Goal: Information Seeking & Learning: Learn about a topic

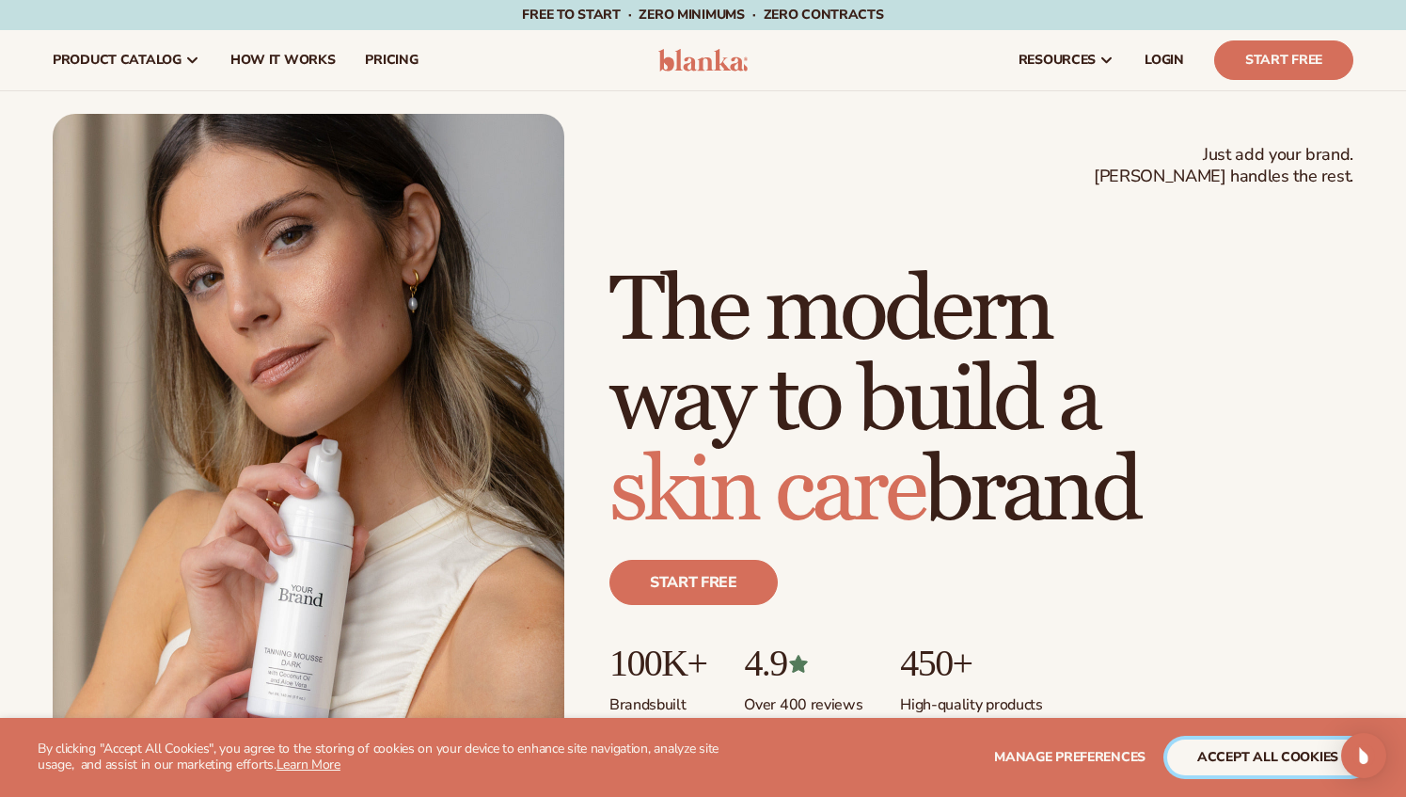
click at [1294, 758] on button "accept all cookies" at bounding box center [1267, 757] width 201 height 36
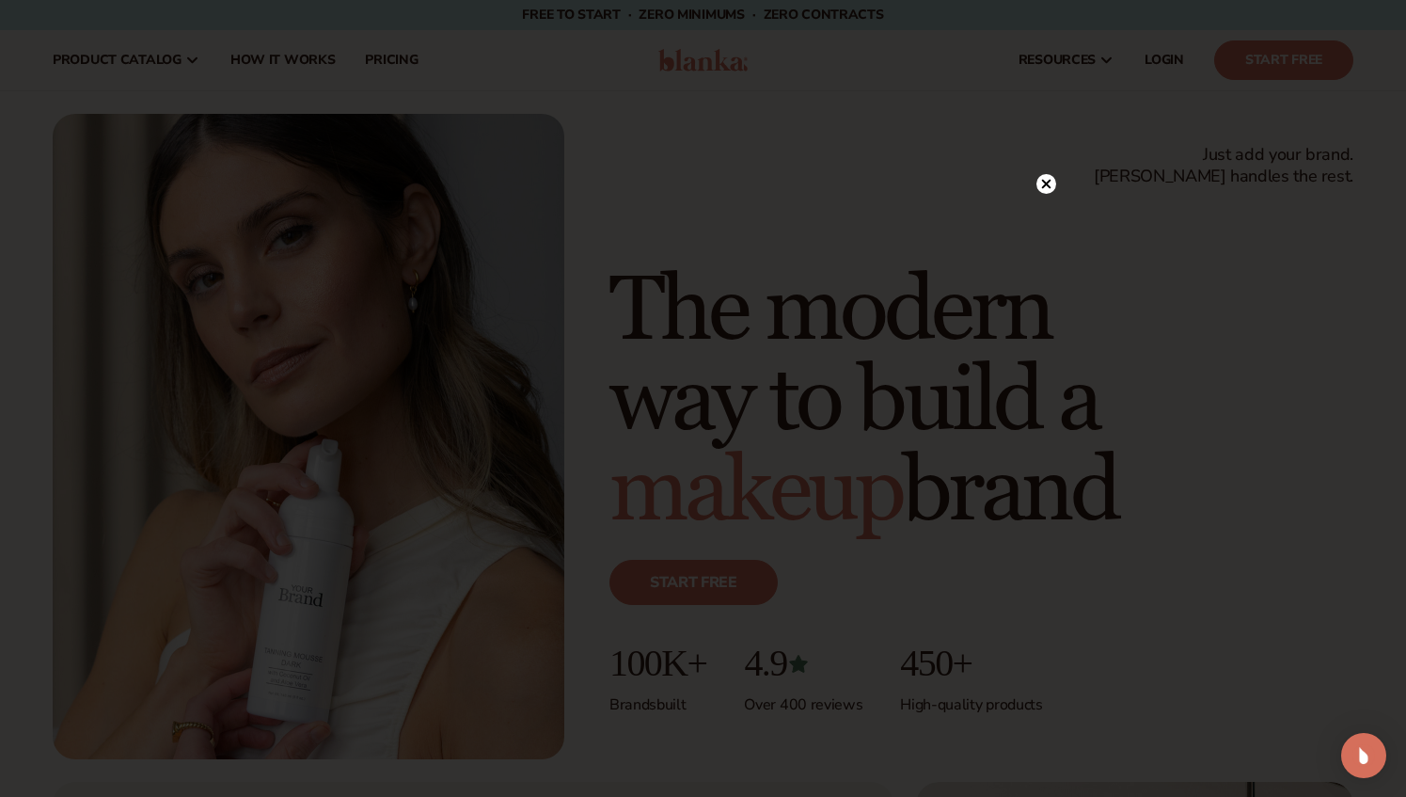
click at [1048, 184] on icon at bounding box center [1045, 184] width 9 height 9
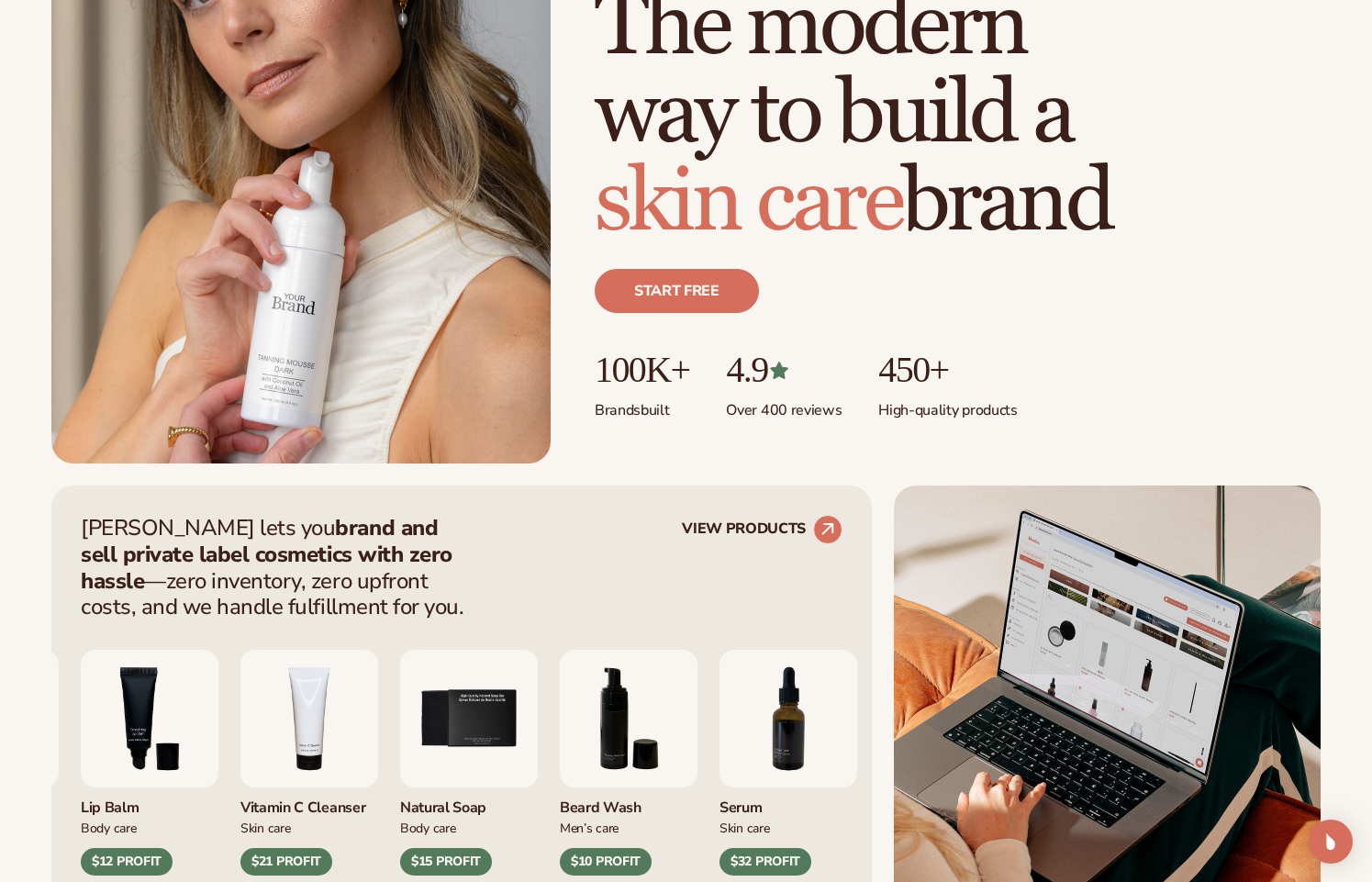
scroll to position [294, 0]
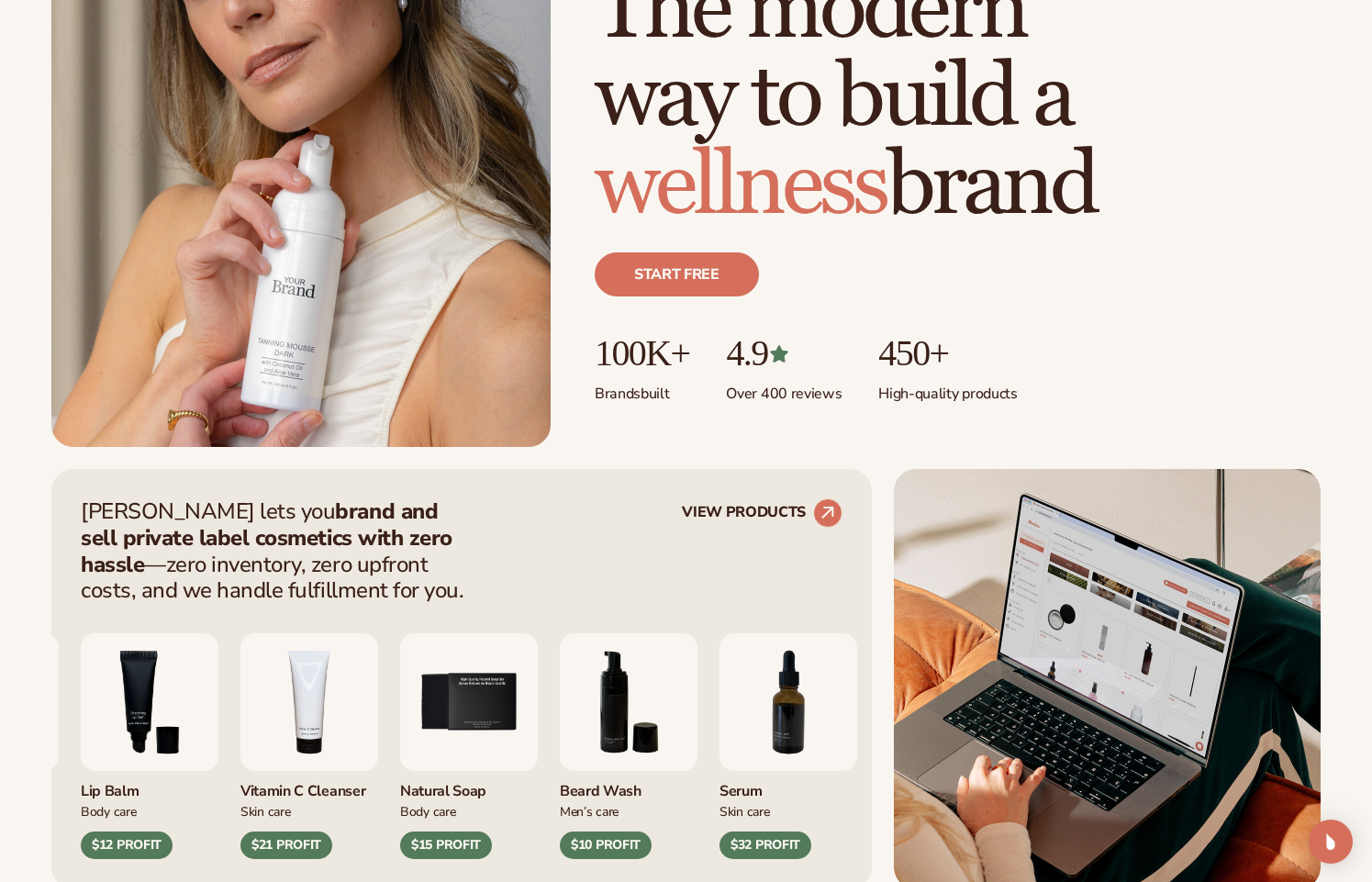
click at [651, 350] on p "100K+" at bounding box center [642, 352] width 95 height 40
click at [645, 384] on p "Brands built" at bounding box center [642, 388] width 95 height 30
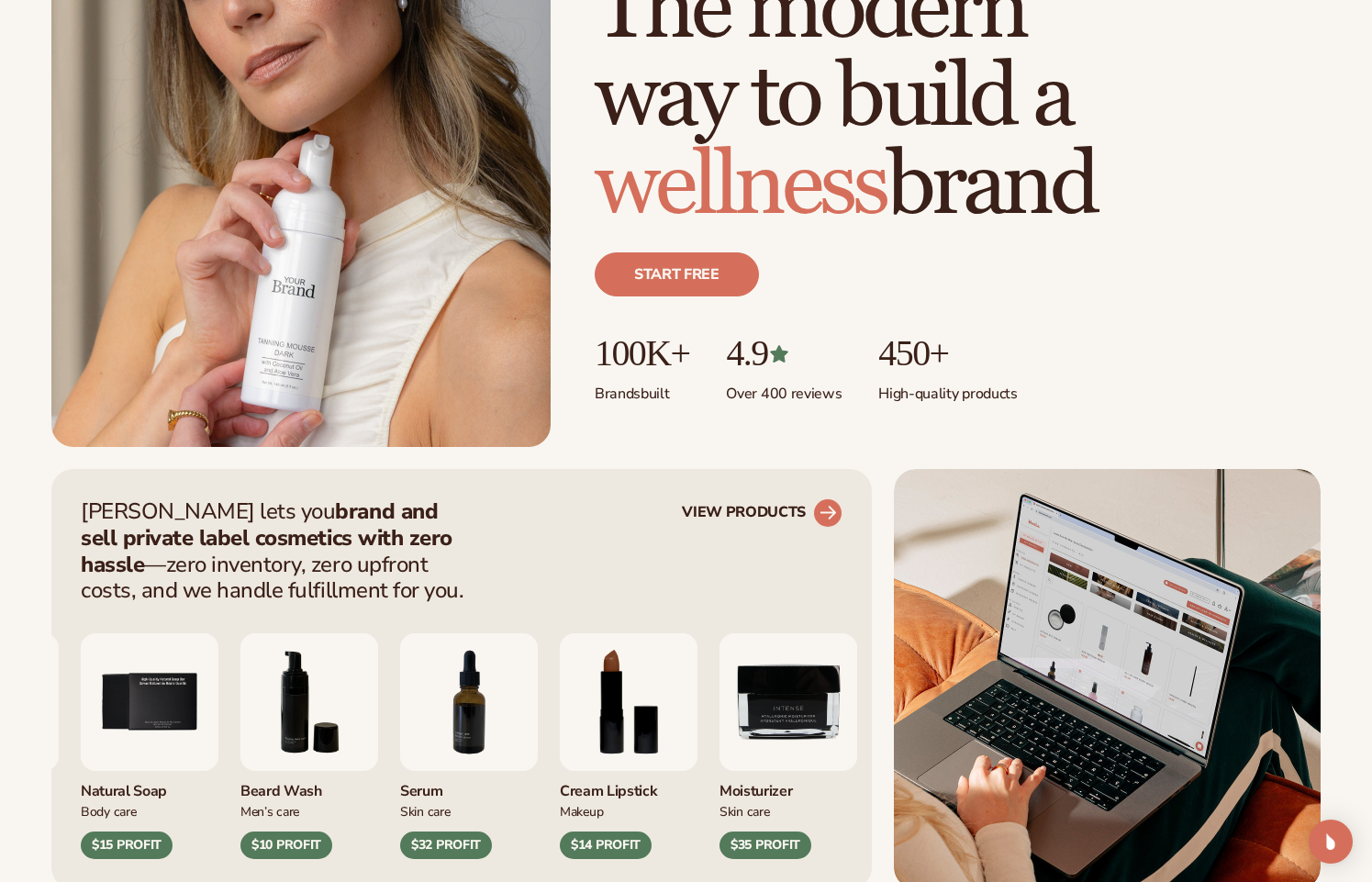
click at [830, 511] on circle at bounding box center [827, 512] width 40 height 40
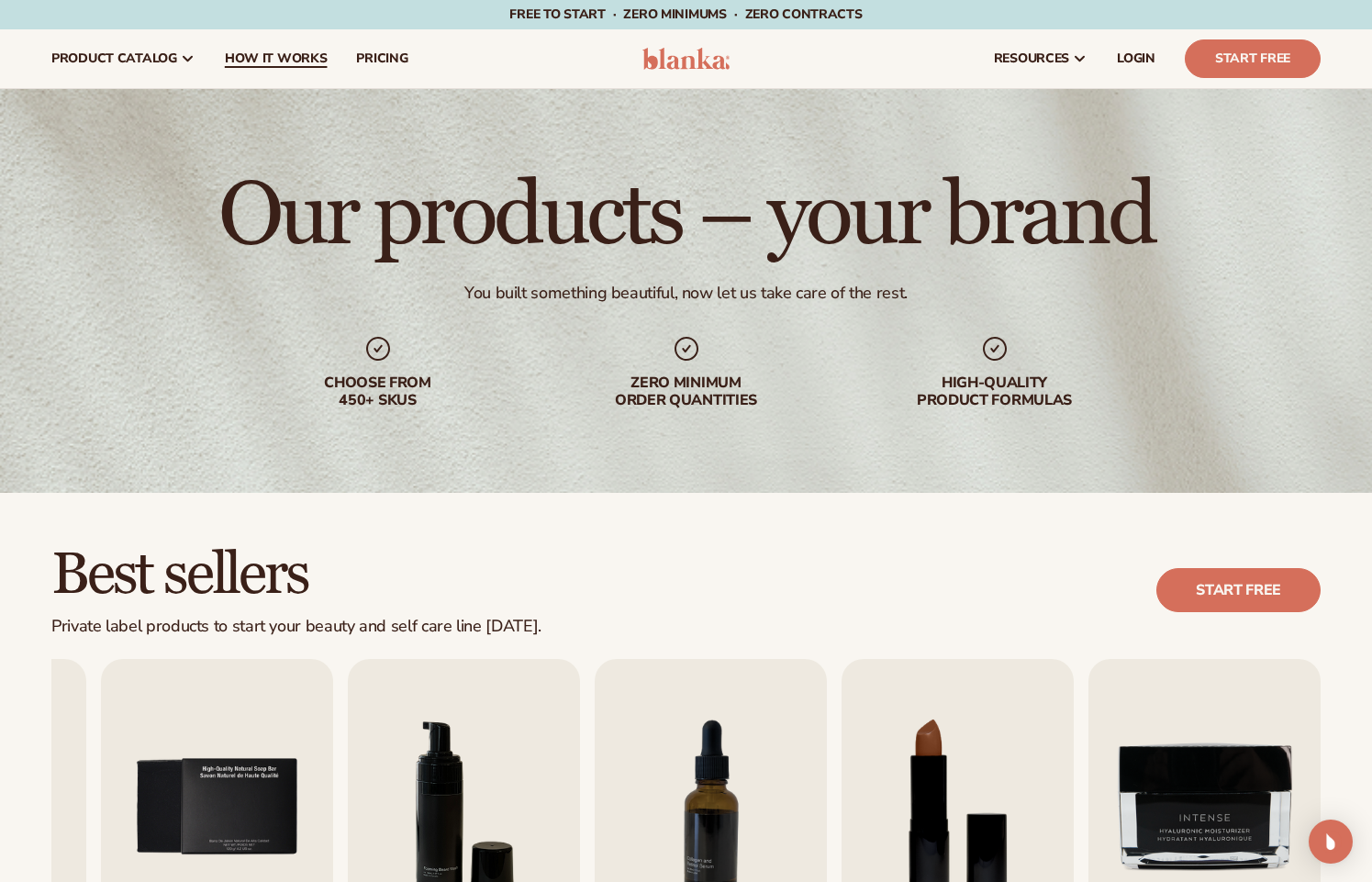
click at [294, 58] on span "How It Works" at bounding box center [275, 59] width 102 height 15
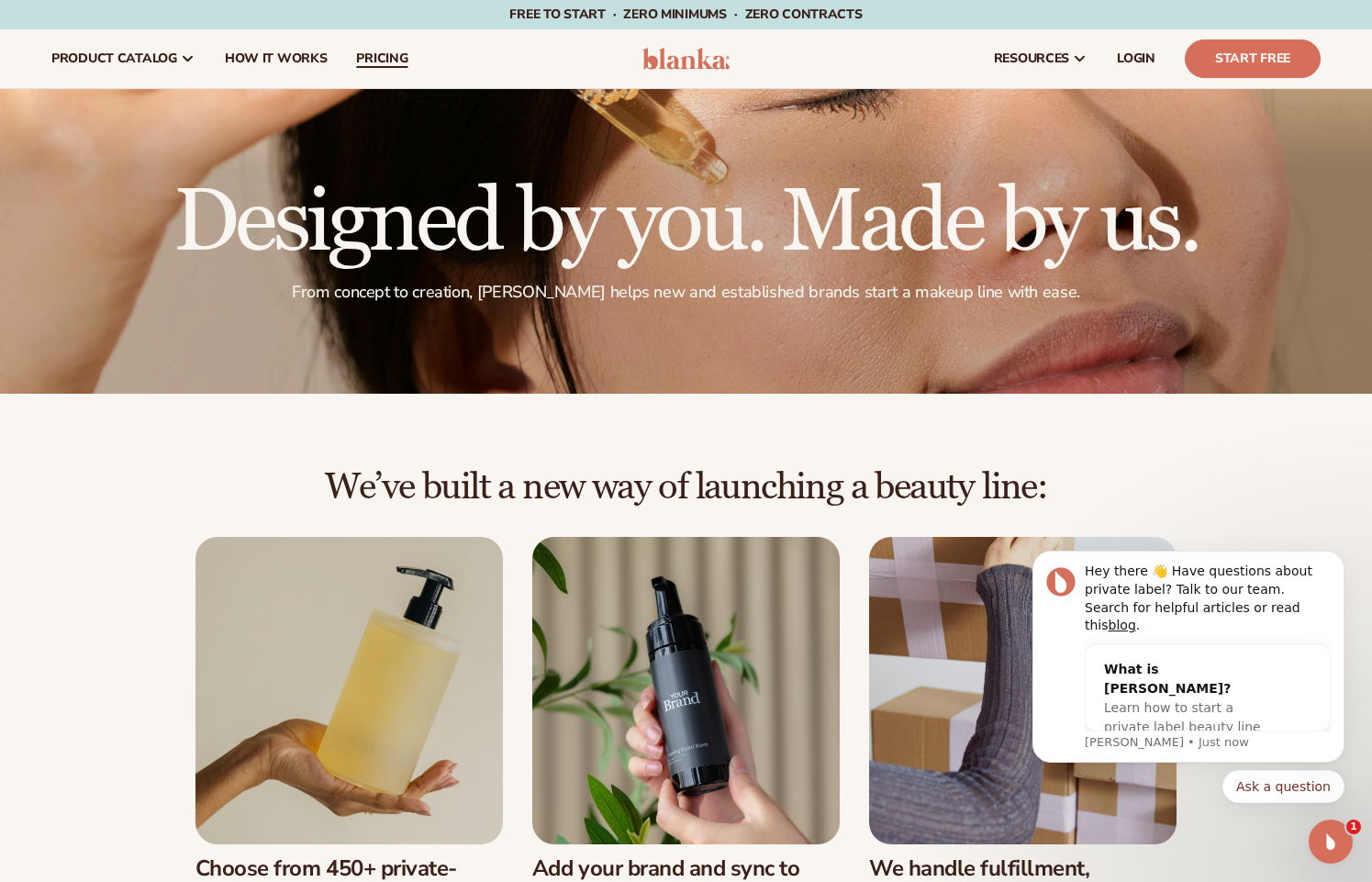
click at [366, 54] on span "pricing" at bounding box center [382, 59] width 52 height 15
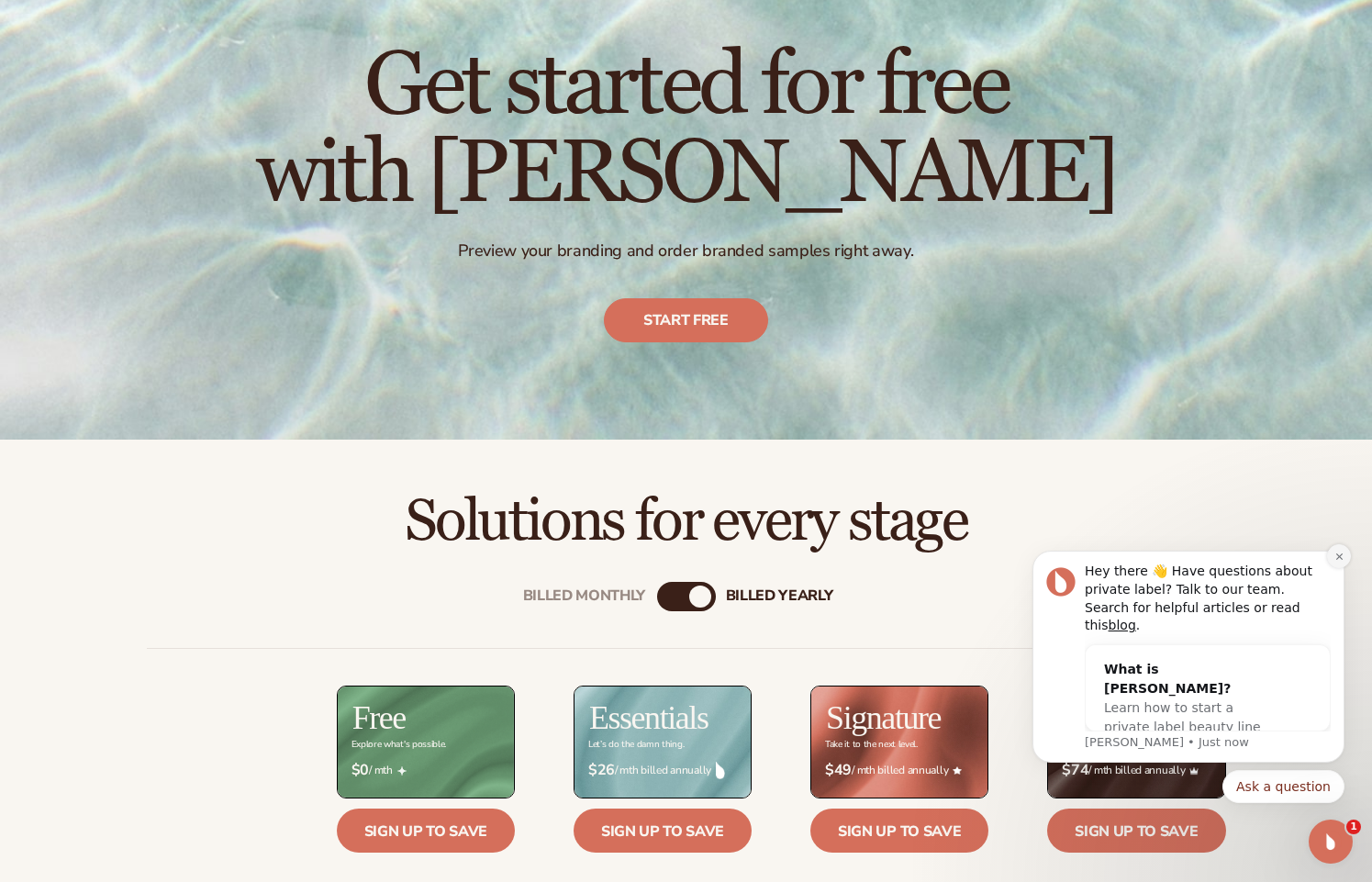
click at [1338, 560] on icon "Dismiss notification" at bounding box center [1339, 556] width 7 height 7
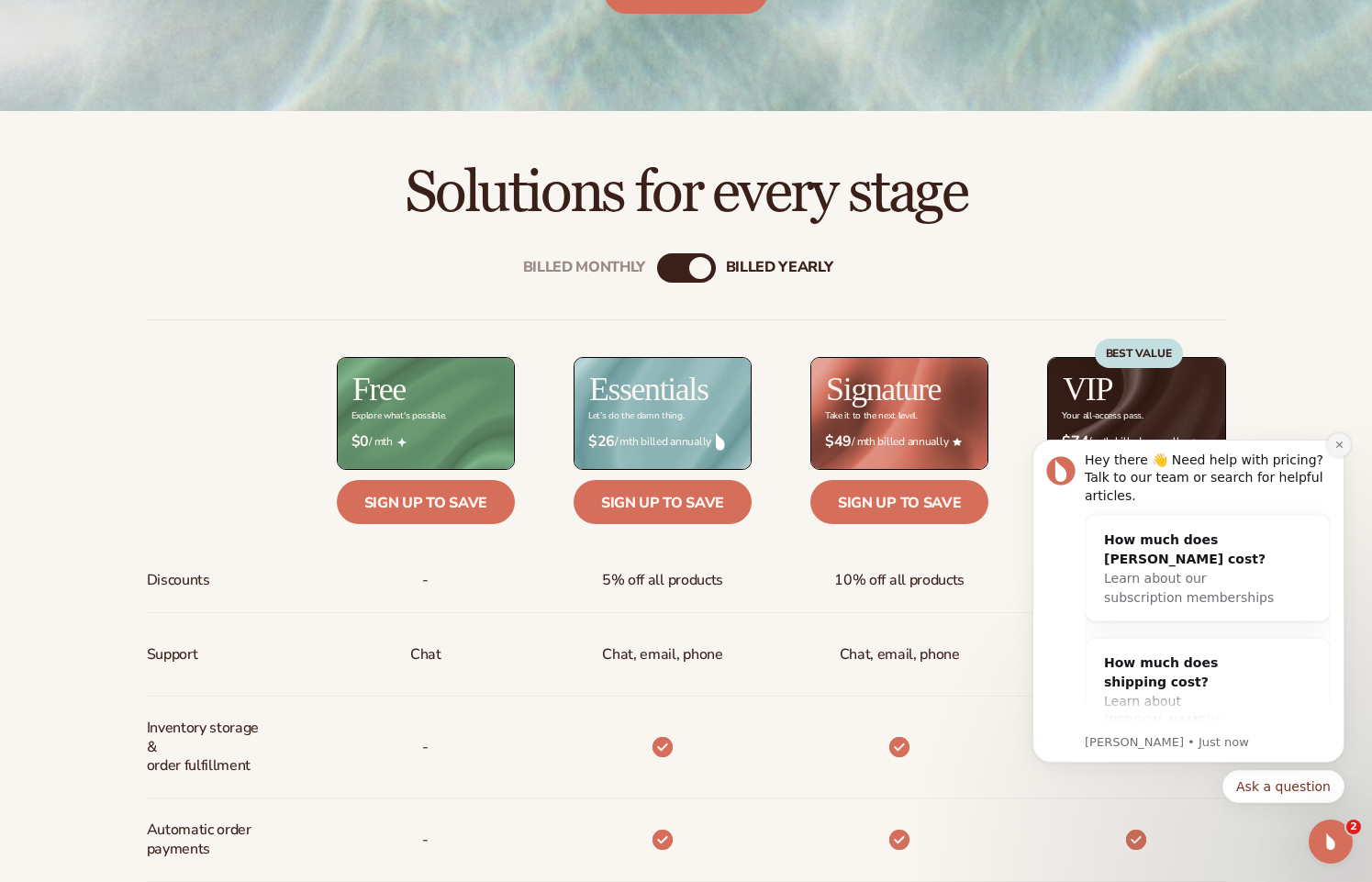
click at [1341, 445] on icon "Dismiss notification" at bounding box center [1340, 445] width 10 height 10
